Goal: Information Seeking & Learning: Learn about a topic

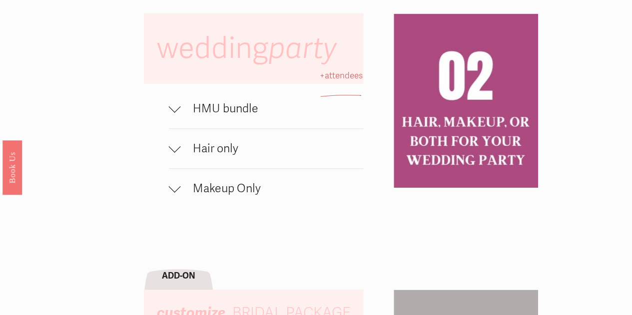
scroll to position [612, 0]
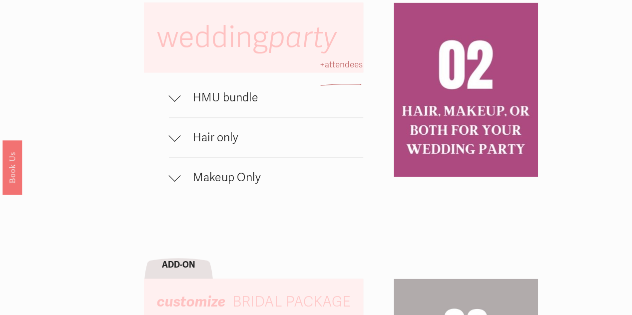
click at [215, 105] on span "HMU bundle" at bounding box center [272, 97] width 182 height 14
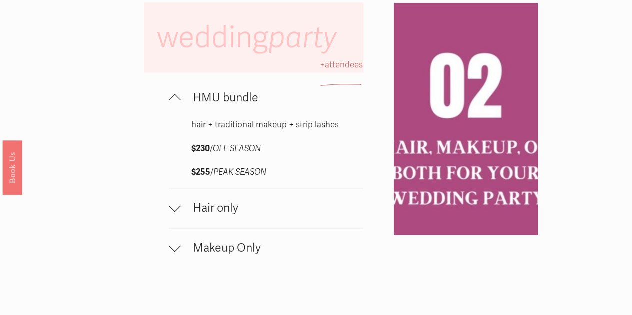
click at [215, 105] on span "HMU bundle" at bounding box center [272, 97] width 182 height 14
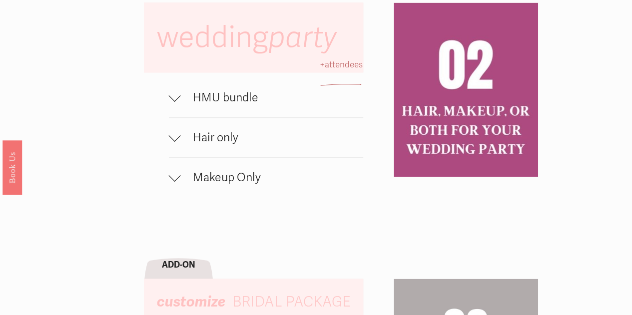
click at [215, 105] on span "HMU bundle" at bounding box center [272, 97] width 182 height 14
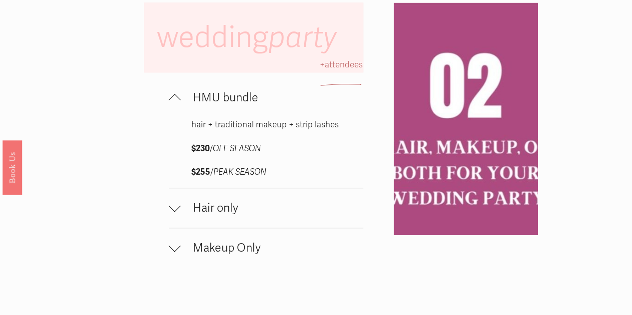
click at [215, 105] on span "HMU bundle" at bounding box center [272, 97] width 182 height 14
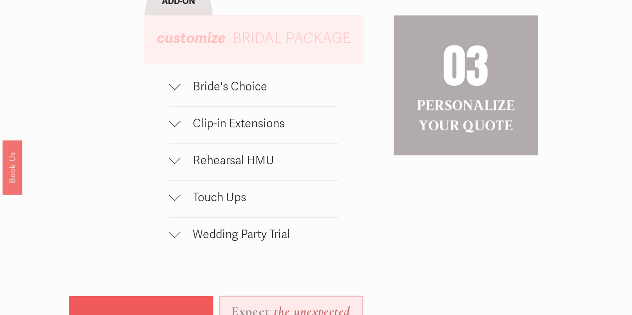
scroll to position [884, 0]
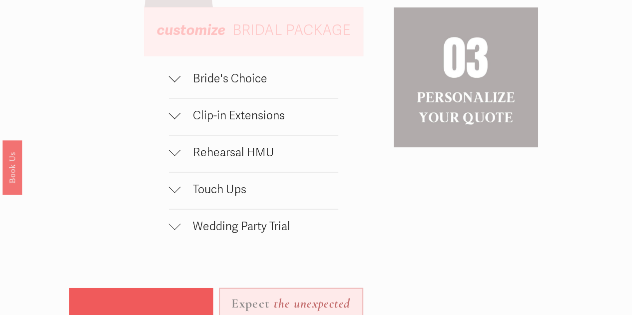
click at [242, 85] on span "Bride's Choice" at bounding box center [259, 78] width 157 height 14
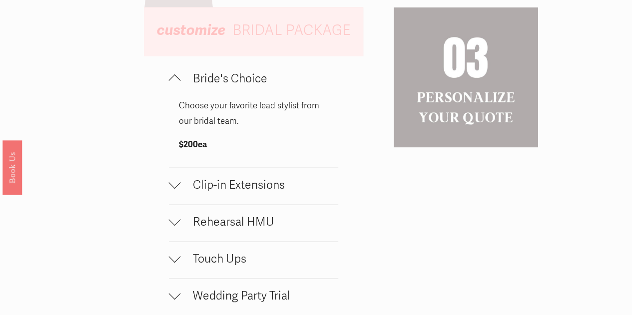
click at [269, 125] on p "Choose your favorite lead stylist from our bridal team." at bounding box center [253, 113] width 150 height 30
click at [206, 128] on p "Choose your favorite lead stylist from our bridal team." at bounding box center [253, 113] width 150 height 30
click at [211, 192] on span "Clip-in Extensions" at bounding box center [259, 184] width 157 height 14
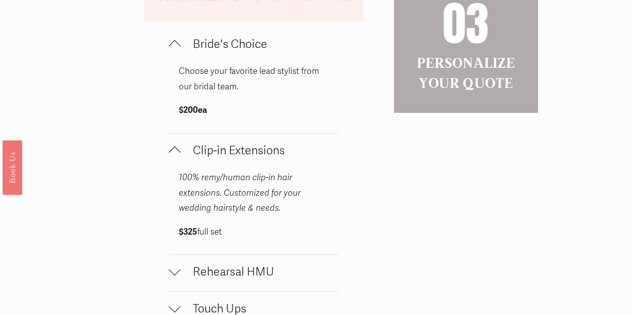
scroll to position [925, 0]
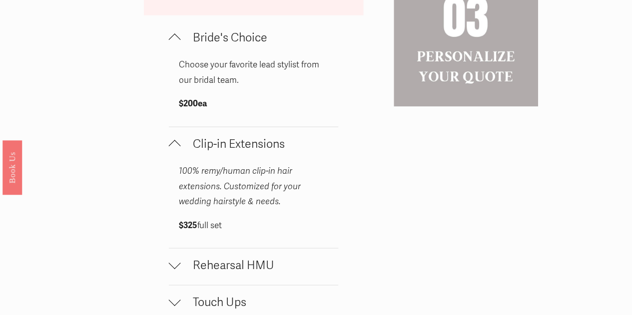
click at [268, 151] on span "Clip-in Extensions" at bounding box center [259, 143] width 157 height 14
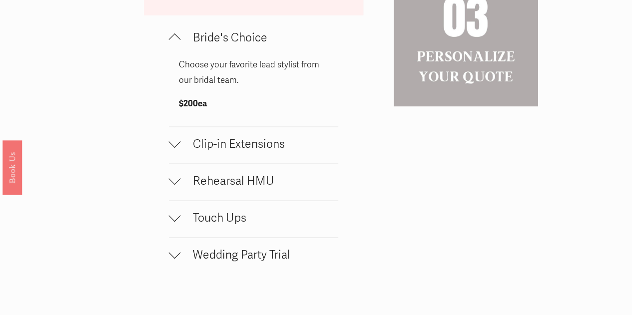
click at [237, 188] on span "Rehearsal HMU" at bounding box center [259, 180] width 157 height 14
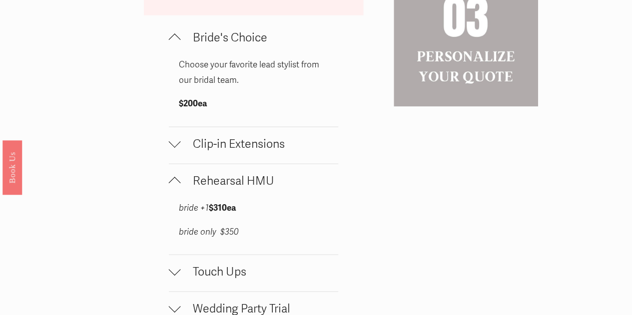
click at [237, 188] on span "Rehearsal HMU" at bounding box center [259, 180] width 157 height 14
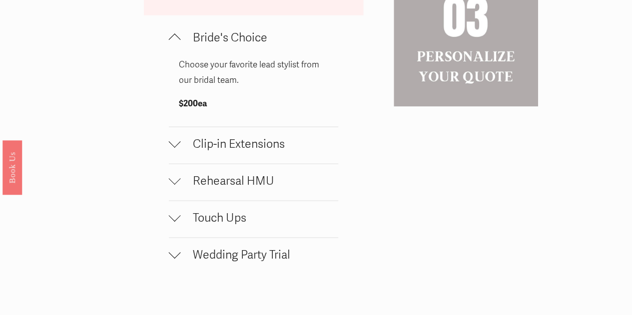
click at [228, 225] on span "Touch Ups" at bounding box center [259, 217] width 157 height 14
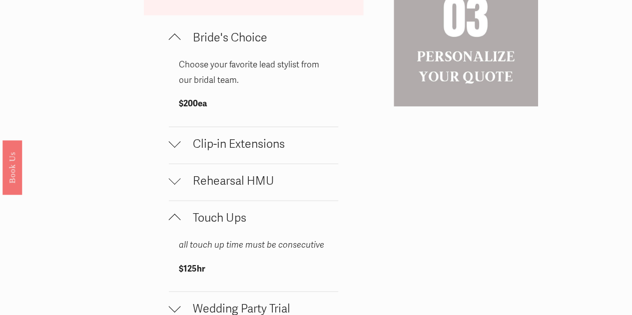
click at [428, 215] on div "wedding party HMU bundle hair + traditional makeup + strip lashes $230 / OFF SE…" at bounding box center [316, 148] width 632 height 917
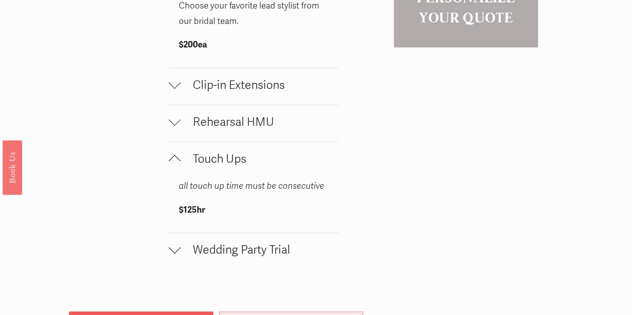
scroll to position [985, 0]
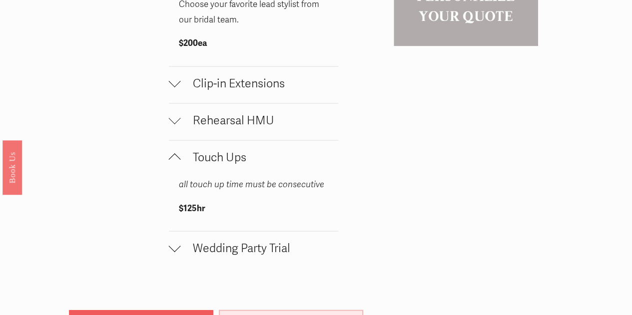
click at [203, 165] on span "Touch Ups" at bounding box center [259, 157] width 157 height 14
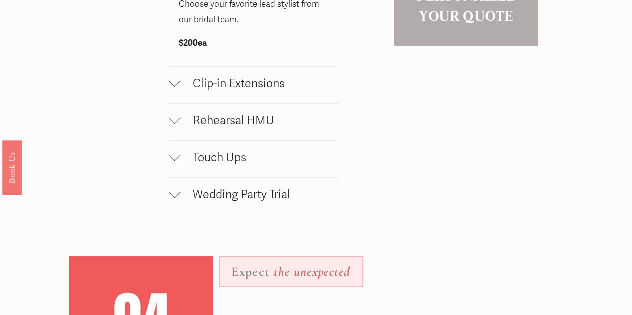
click at [256, 202] on span "Wedding Party Trial" at bounding box center [259, 194] width 157 height 14
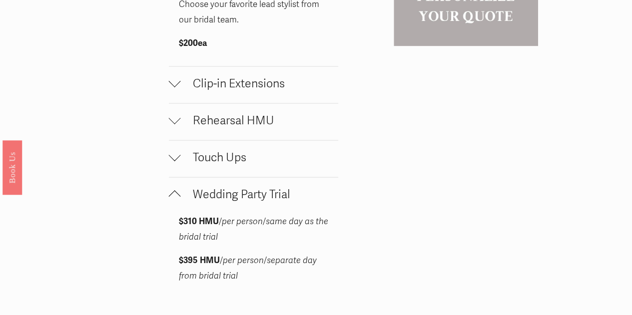
click at [256, 202] on span "Wedding Party Trial" at bounding box center [259, 194] width 157 height 14
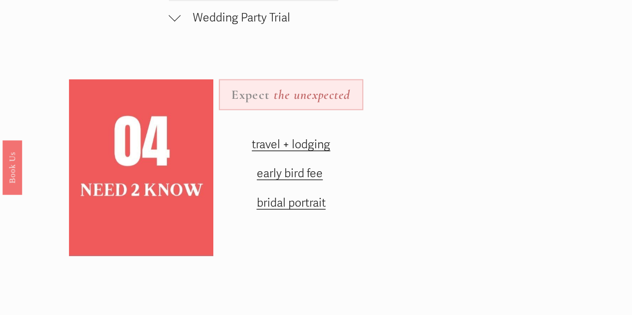
scroll to position [1178, 0]
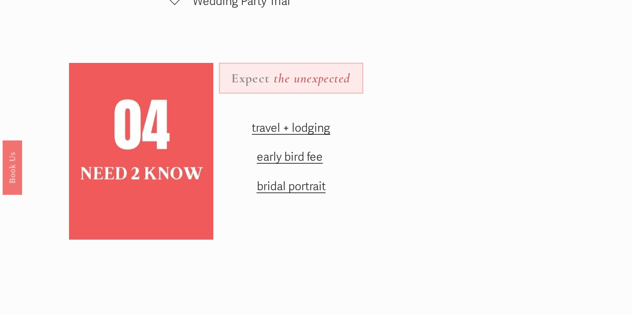
click at [319, 135] on span "travel + lodging" at bounding box center [291, 128] width 78 height 14
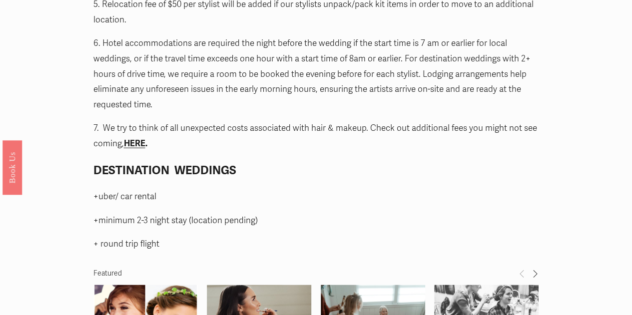
scroll to position [1296, 0]
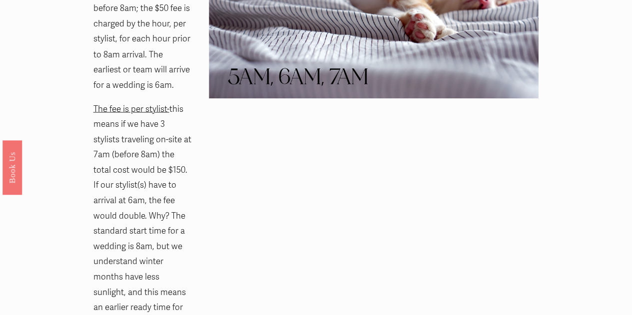
scroll to position [908, 0]
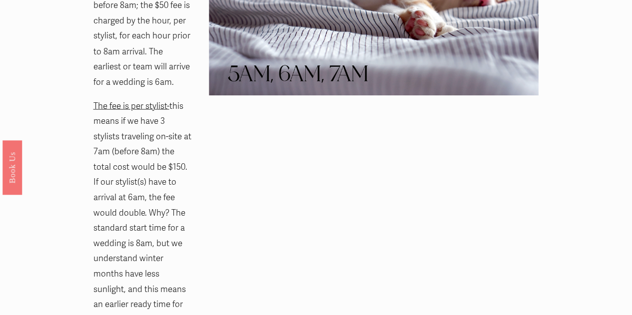
click at [625, 126] on article "Wedding Day Hair & Makeup Fees You Might Not Expect Bridal Info [DATE] Written …" at bounding box center [316, 225] width 632 height 2169
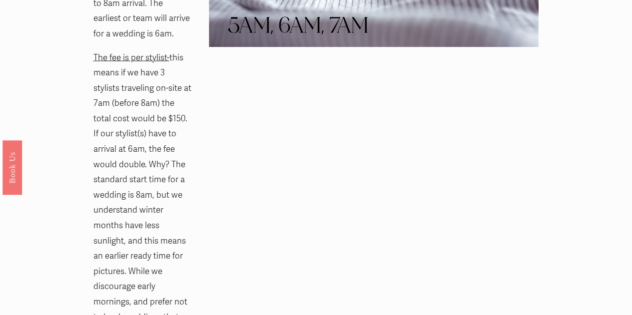
scroll to position [961, 0]
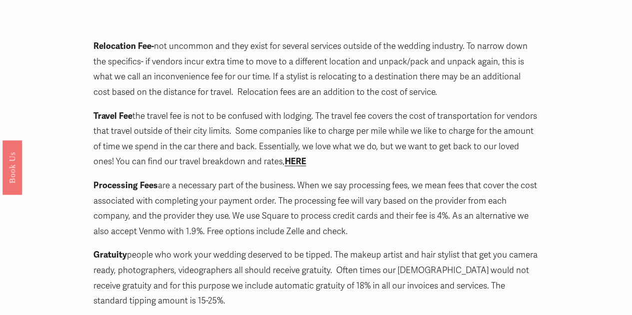
scroll to position [1606, 0]
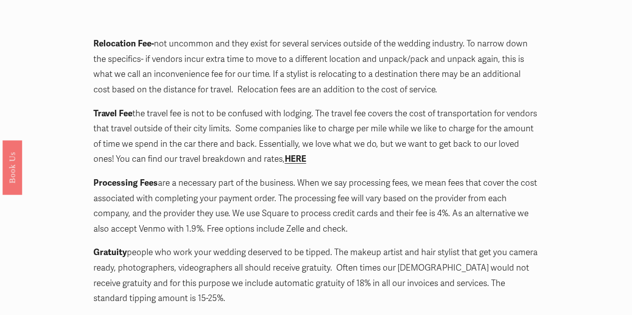
click at [194, 253] on p "Gratuity people who work your wedding deserved to be tipped. The makeup artist …" at bounding box center [316, 275] width 446 height 61
click at [421, 253] on p "Gratuity people who work your wedding deserved to be tipped. The makeup artist …" at bounding box center [316, 275] width 446 height 61
click at [512, 246] on p "Gratuity people who work your wedding deserved to be tipped. The makeup artist …" at bounding box center [316, 275] width 446 height 61
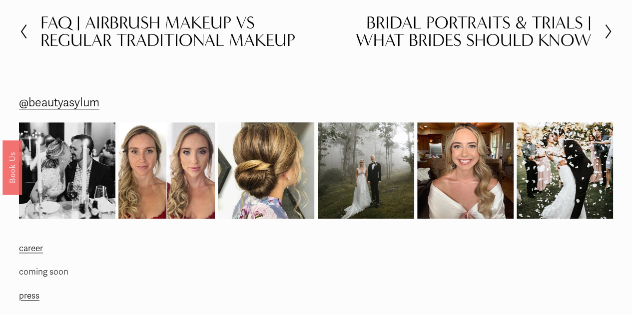
scroll to position [2220, 0]
